Goal: Navigation & Orientation: Find specific page/section

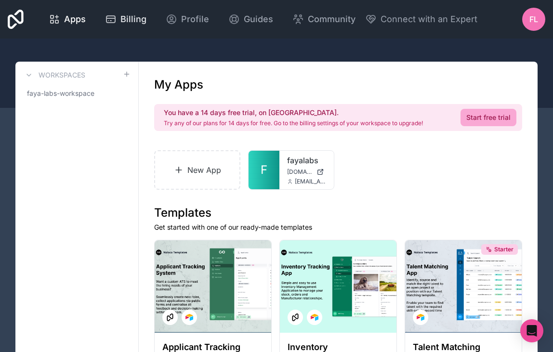
click at [115, 27] on link "Billing" at bounding box center [125, 19] width 57 height 21
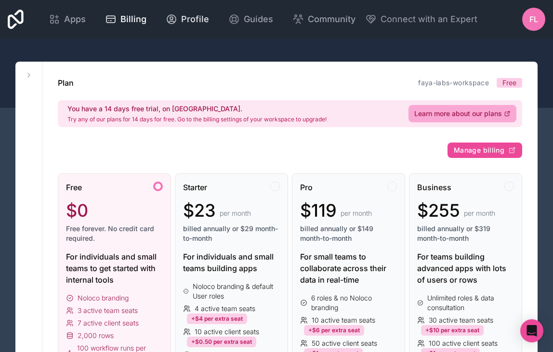
click at [173, 22] on icon at bounding box center [171, 19] width 9 height 9
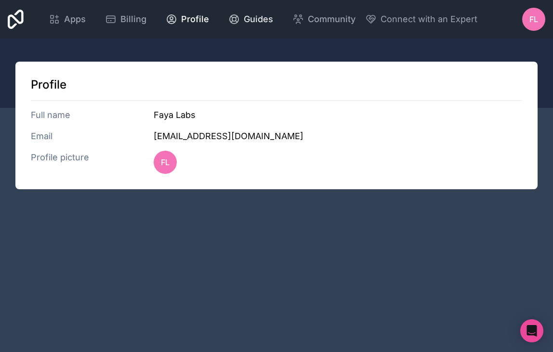
click at [236, 22] on icon at bounding box center [234, 19] width 12 height 12
click at [50, 22] on icon at bounding box center [55, 19] width 12 height 12
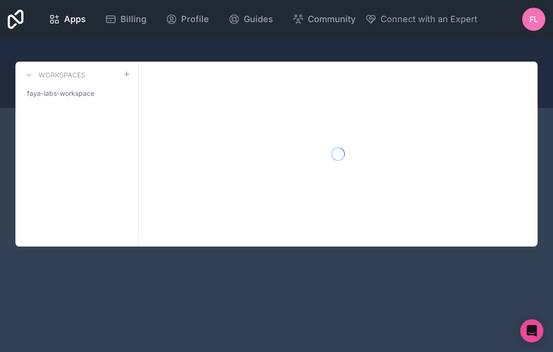
click at [22, 19] on icon at bounding box center [16, 19] width 16 height 19
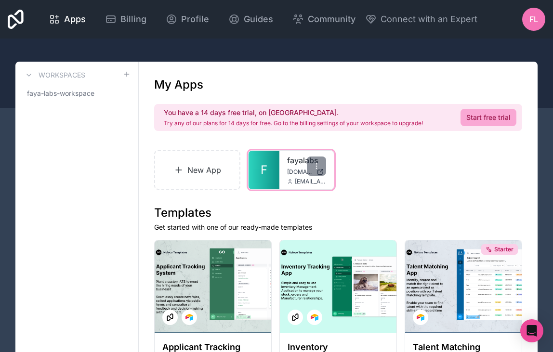
click at [281, 174] on div "fayalabs fayalabs.noloco.co creators@fayalabs.com" at bounding box center [307, 170] width 54 height 39
click at [299, 166] on div "fayalabs fayalabs.noloco.co creators@fayalabs.com" at bounding box center [307, 170] width 54 height 39
click at [322, 167] on div at bounding box center [316, 166] width 19 height 19
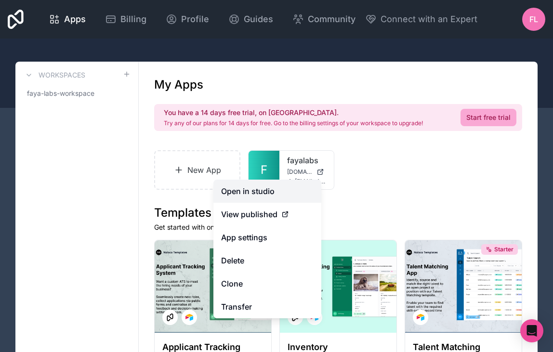
click at [291, 187] on link "Open in studio" at bounding box center [267, 191] width 108 height 23
